Goal: Information Seeking & Learning: Learn about a topic

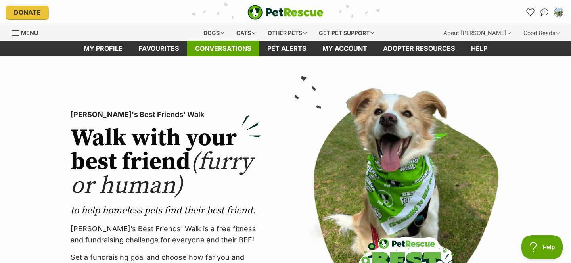
click at [198, 49] on link "Conversations" at bounding box center [223, 48] width 72 height 15
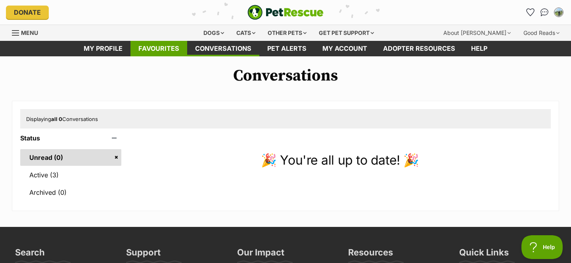
click at [163, 50] on link "Favourites" at bounding box center [158, 48] width 57 height 15
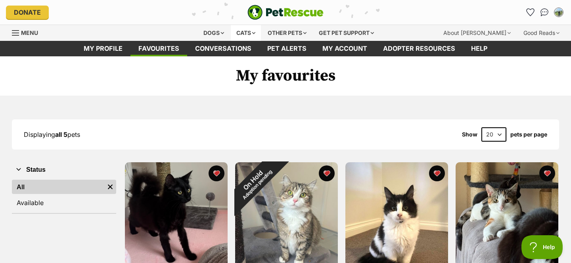
click at [244, 29] on div "Cats" at bounding box center [246, 33] width 30 height 16
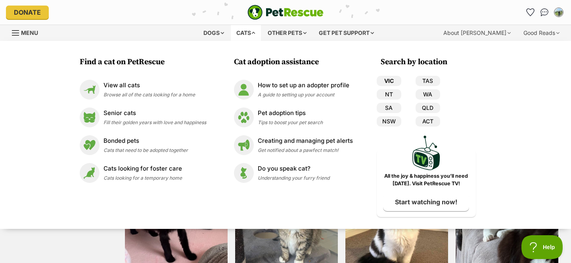
click at [382, 77] on link "VIC" at bounding box center [389, 81] width 25 height 10
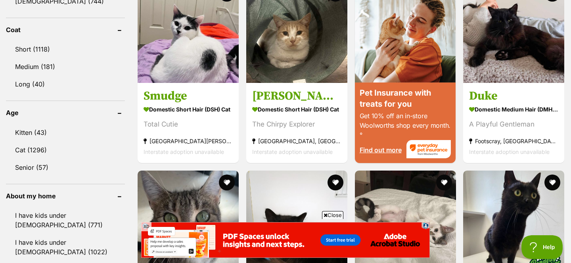
scroll to position [612, 0]
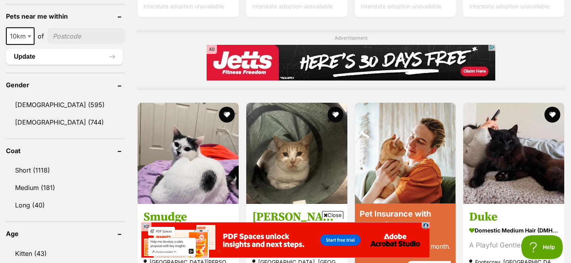
click at [73, 34] on input"] "postcode" at bounding box center [86, 36] width 78 height 15
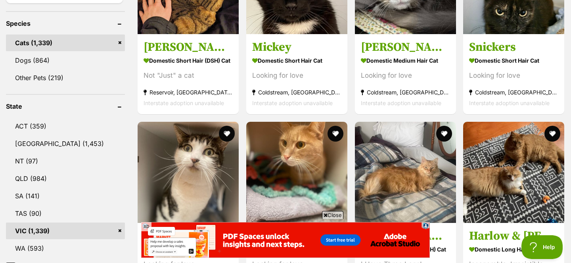
scroll to position [242, 0]
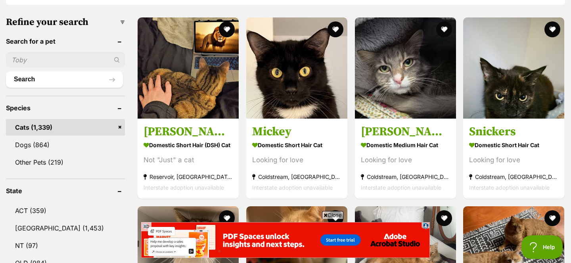
click at [67, 52] on input "text" at bounding box center [65, 59] width 119 height 15
type input "curlew"
click at [71, 80] on button "Search" at bounding box center [64, 79] width 117 height 16
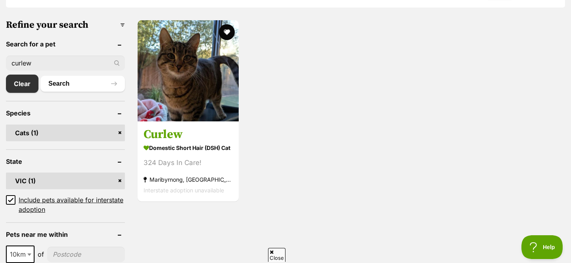
click at [77, 63] on input "curlew" at bounding box center [65, 63] width 119 height 15
type input "Wren"
click at [66, 82] on button "Search" at bounding box center [82, 84] width 84 height 16
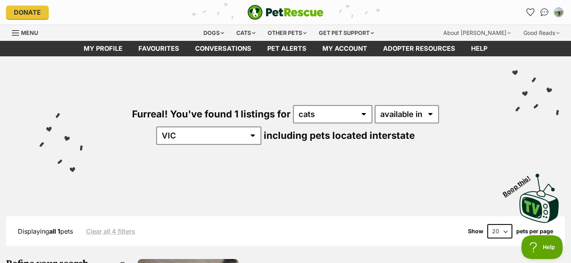
click at [320, 10] on img "PetRescue" at bounding box center [286, 12] width 76 height 15
